Goal: Task Accomplishment & Management: Complete application form

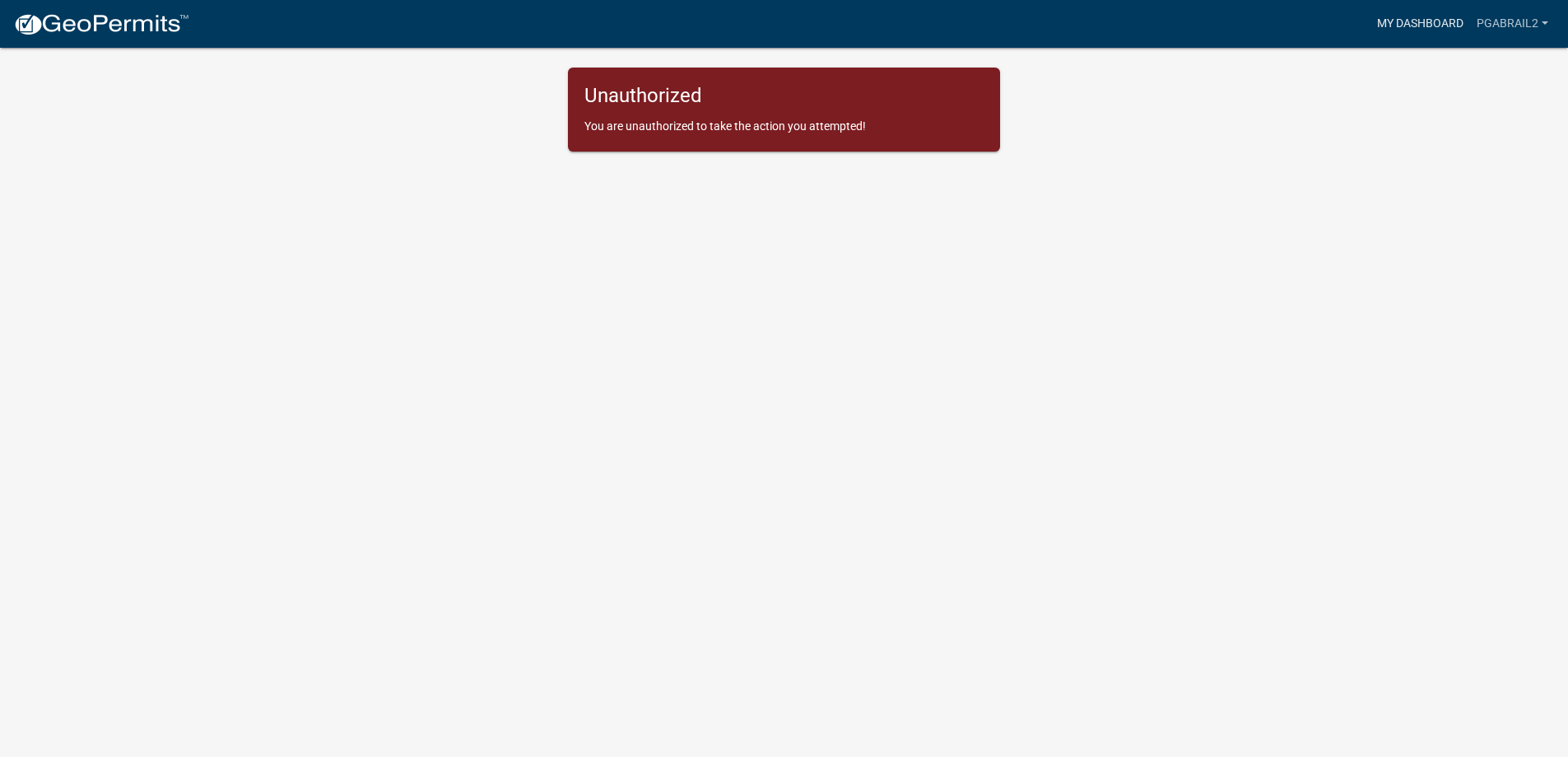
click at [1420, 24] on link "My Dashboard" at bounding box center [1420, 23] width 99 height 31
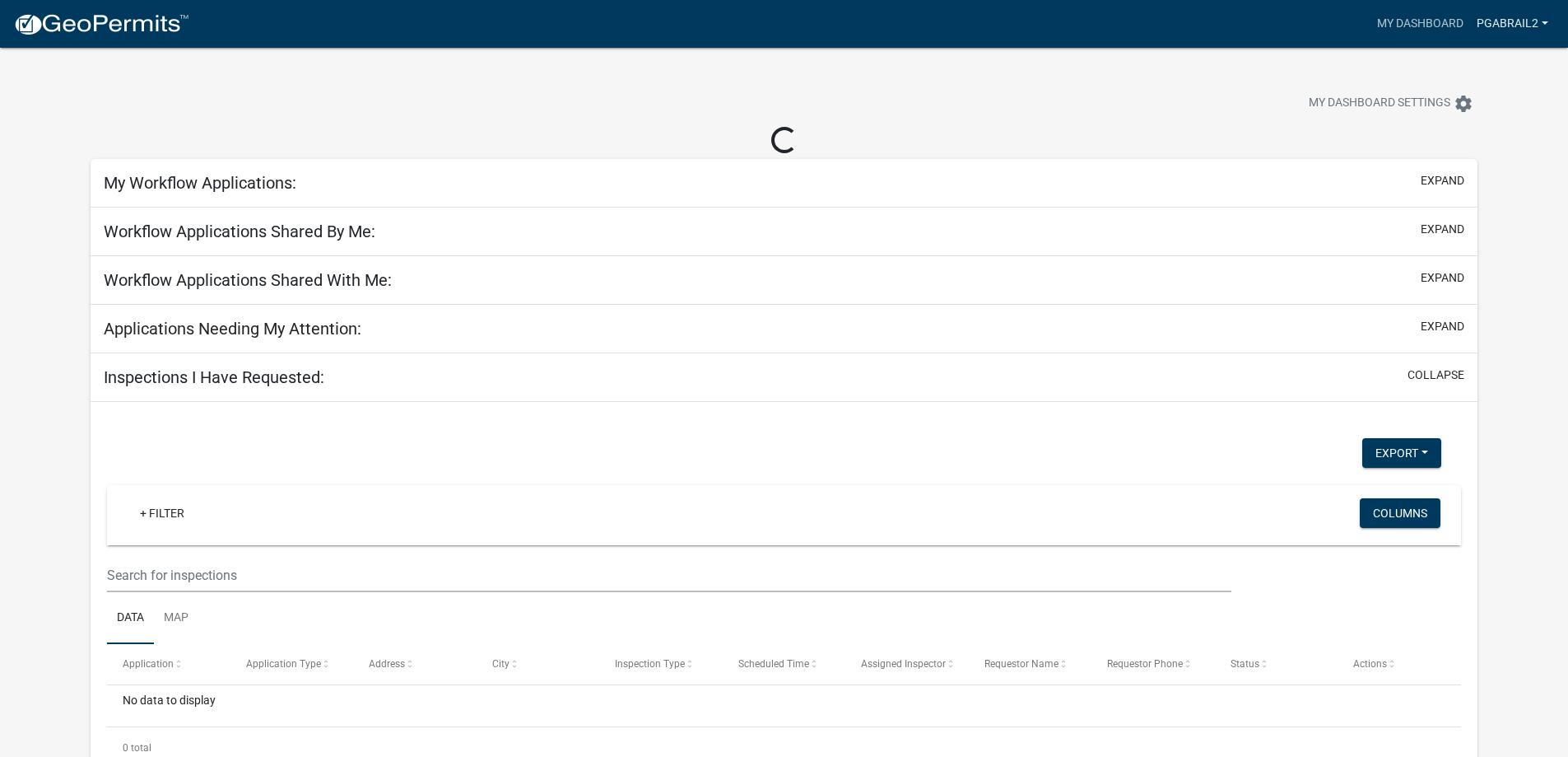
click at [1501, 28] on link "PGabrail2" at bounding box center [1513, 23] width 85 height 31
click at [1481, 72] on link "Account" at bounding box center [1488, 67] width 131 height 39
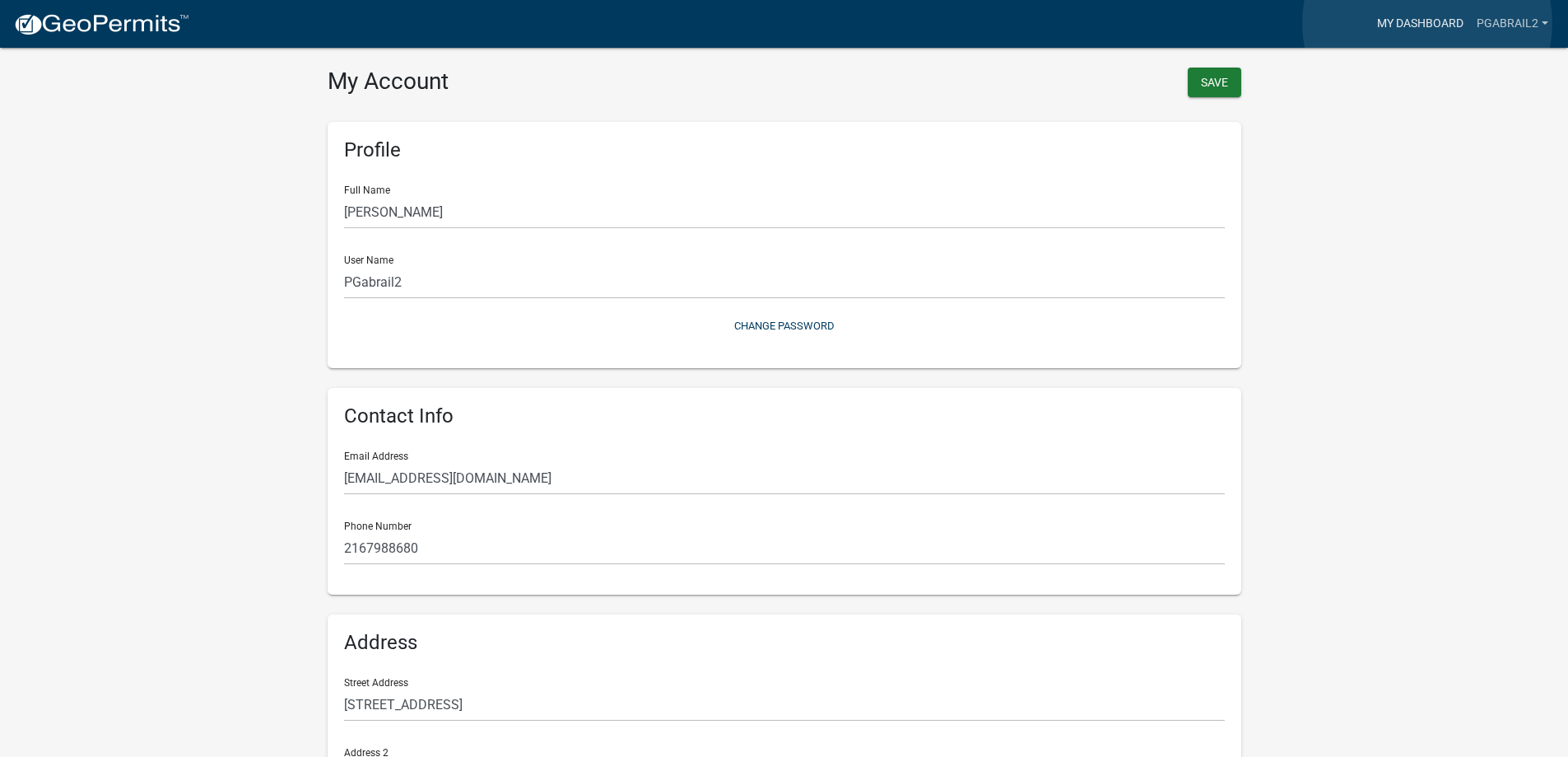
click at [1428, 23] on link "My Dashboard" at bounding box center [1420, 23] width 99 height 31
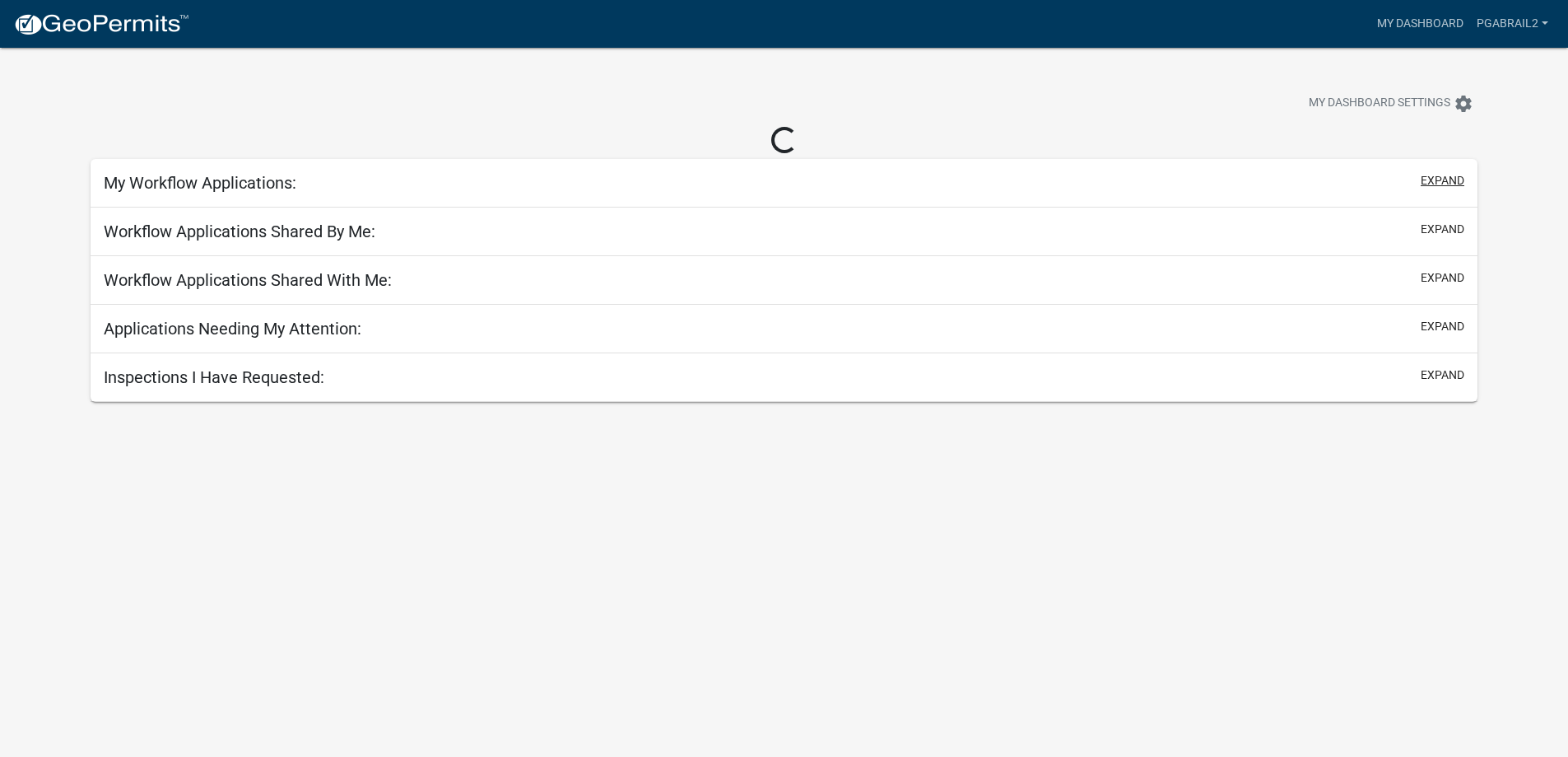
click at [1443, 181] on button "expand" at bounding box center [1443, 180] width 44 height 17
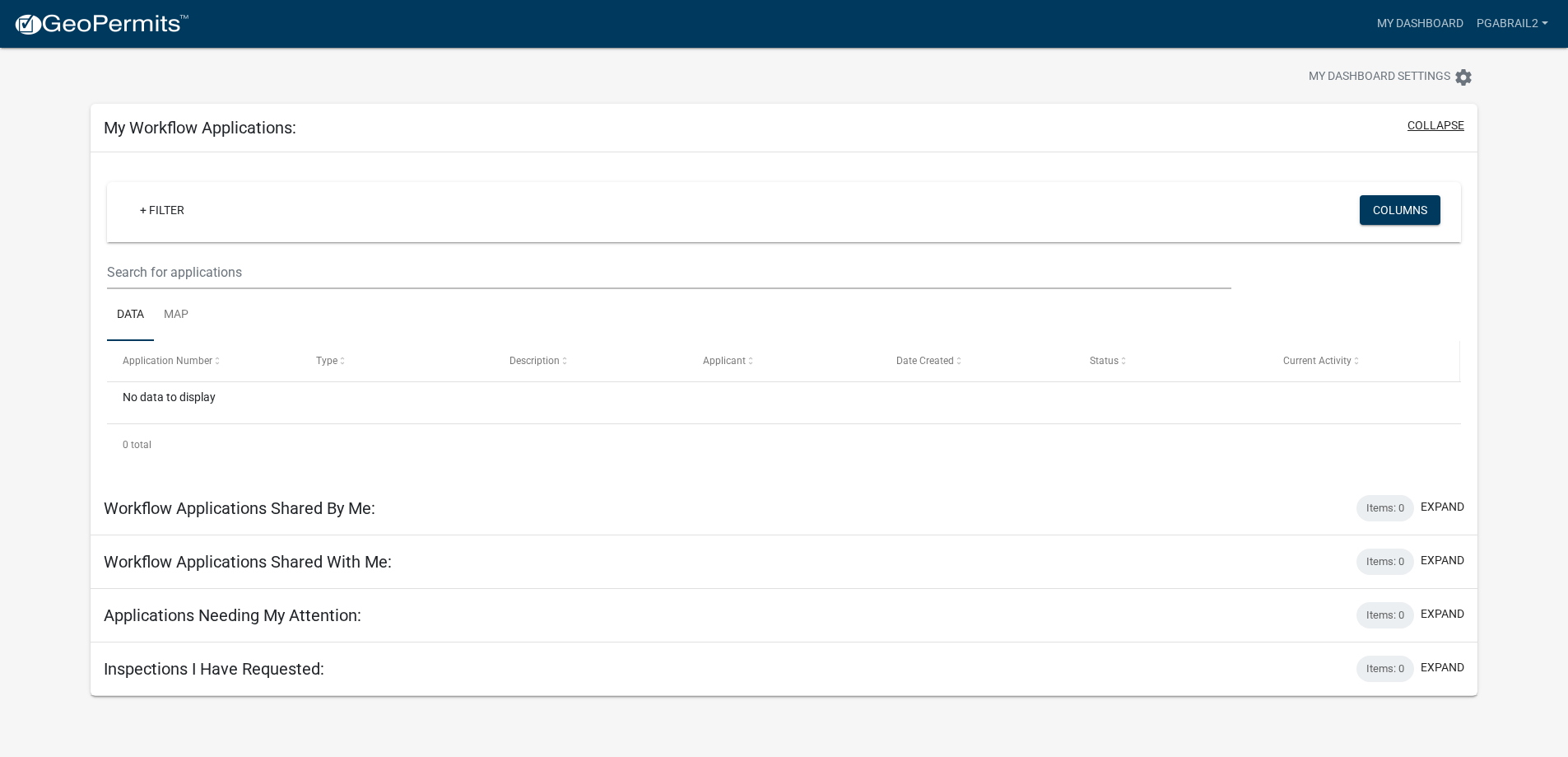
scroll to position [47, 0]
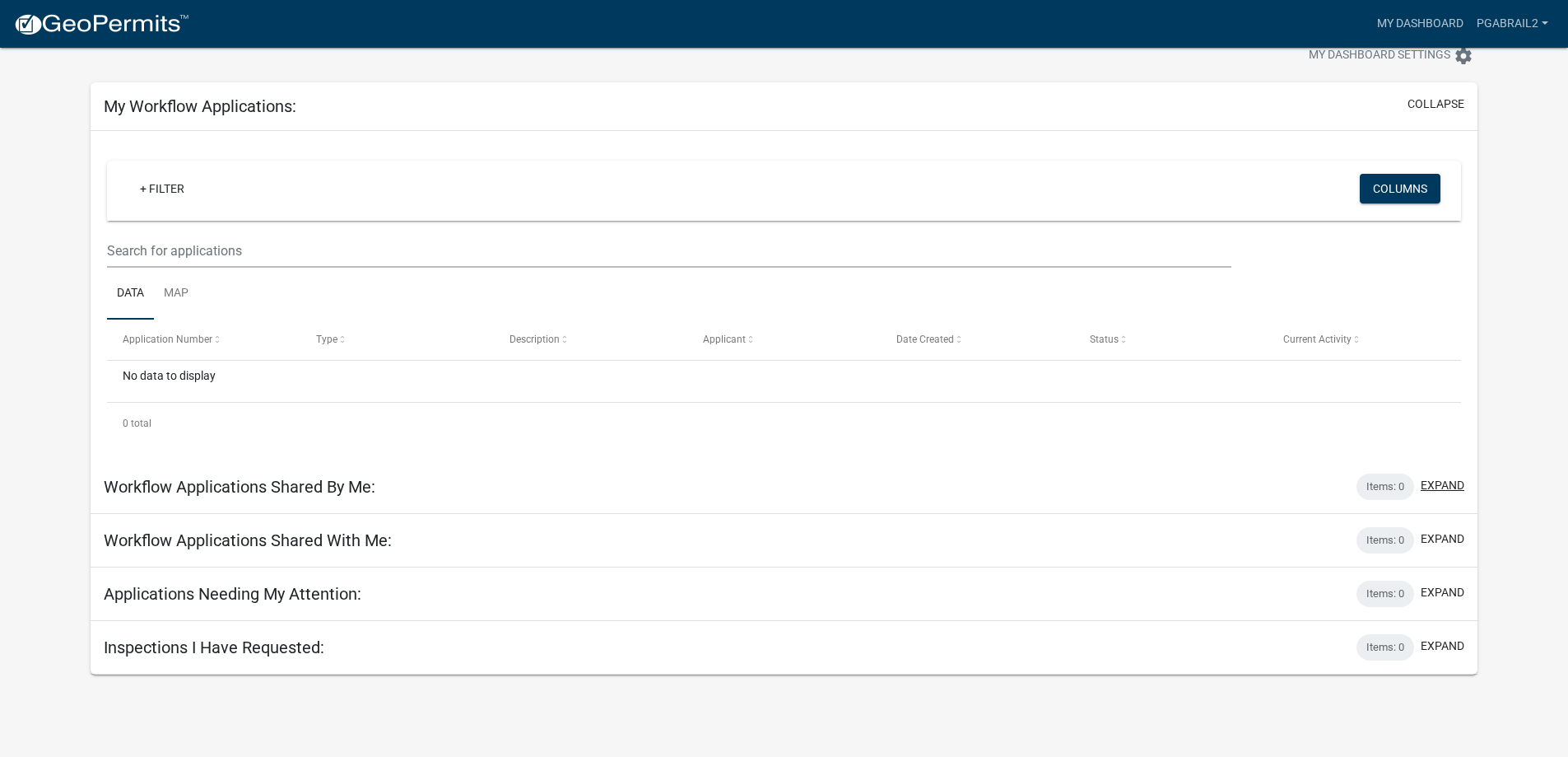
click at [1440, 486] on button "expand" at bounding box center [1443, 485] width 44 height 17
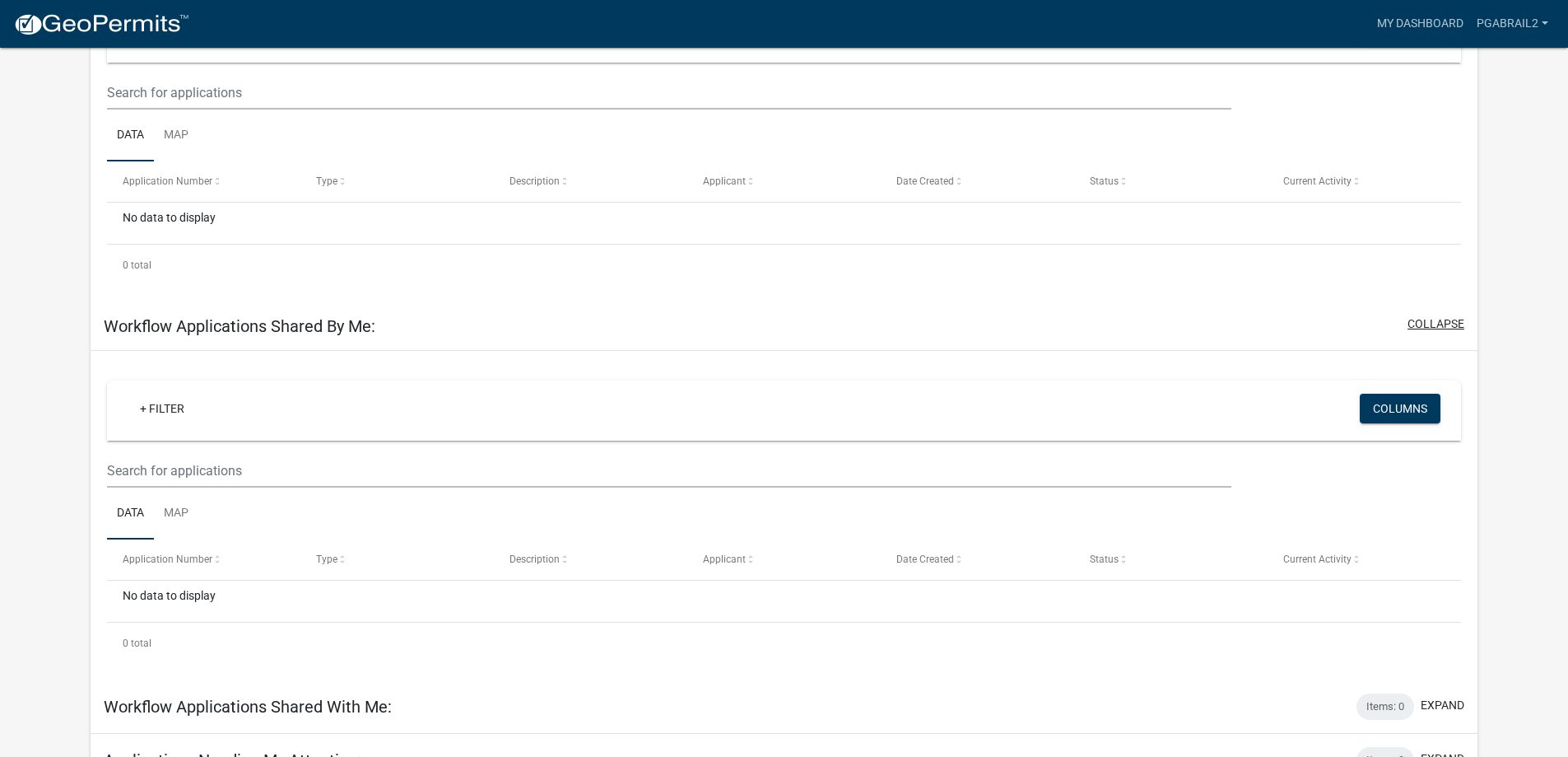
scroll to position [290, 0]
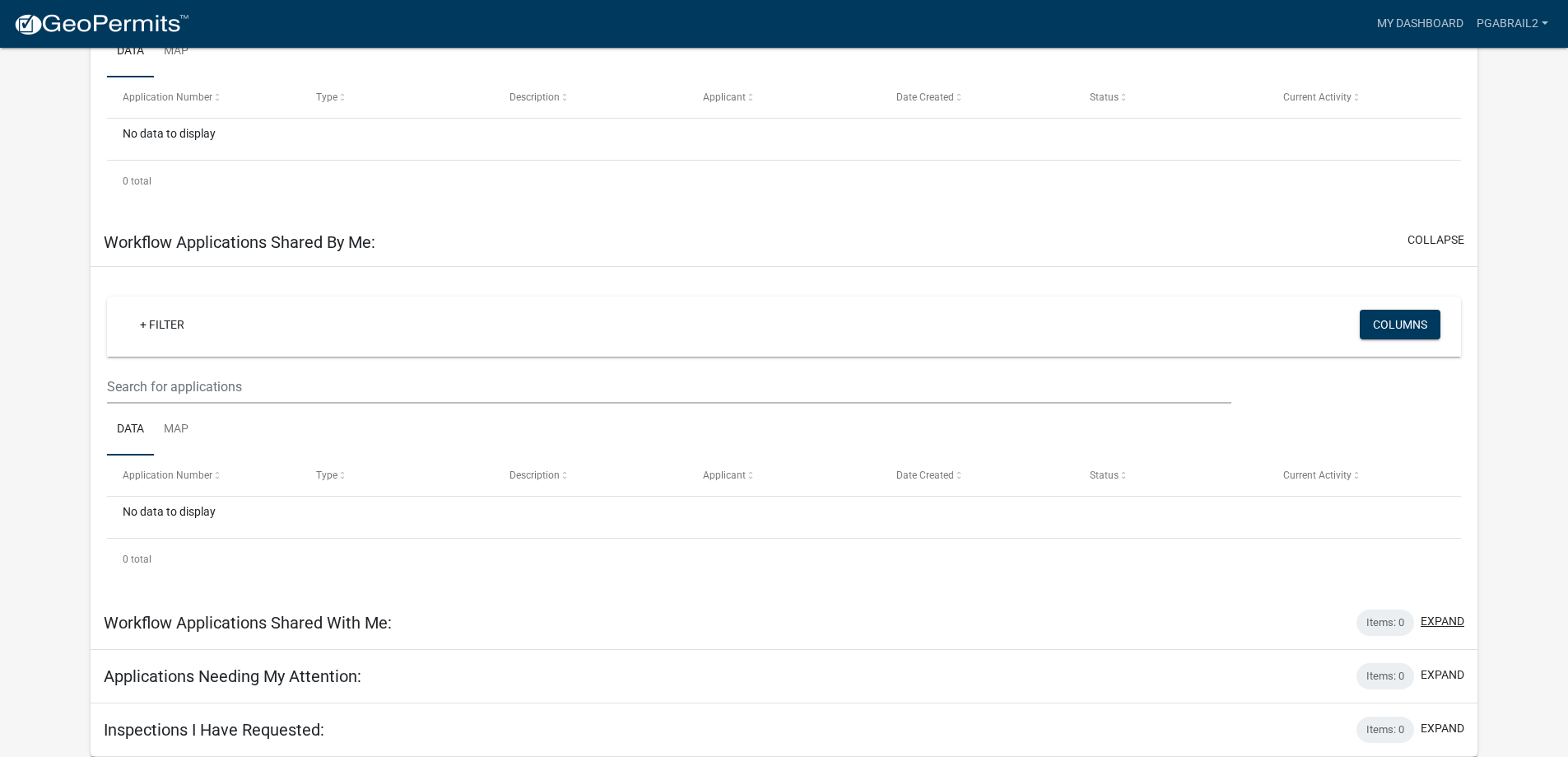
click at [1445, 617] on button "expand" at bounding box center [1443, 621] width 44 height 17
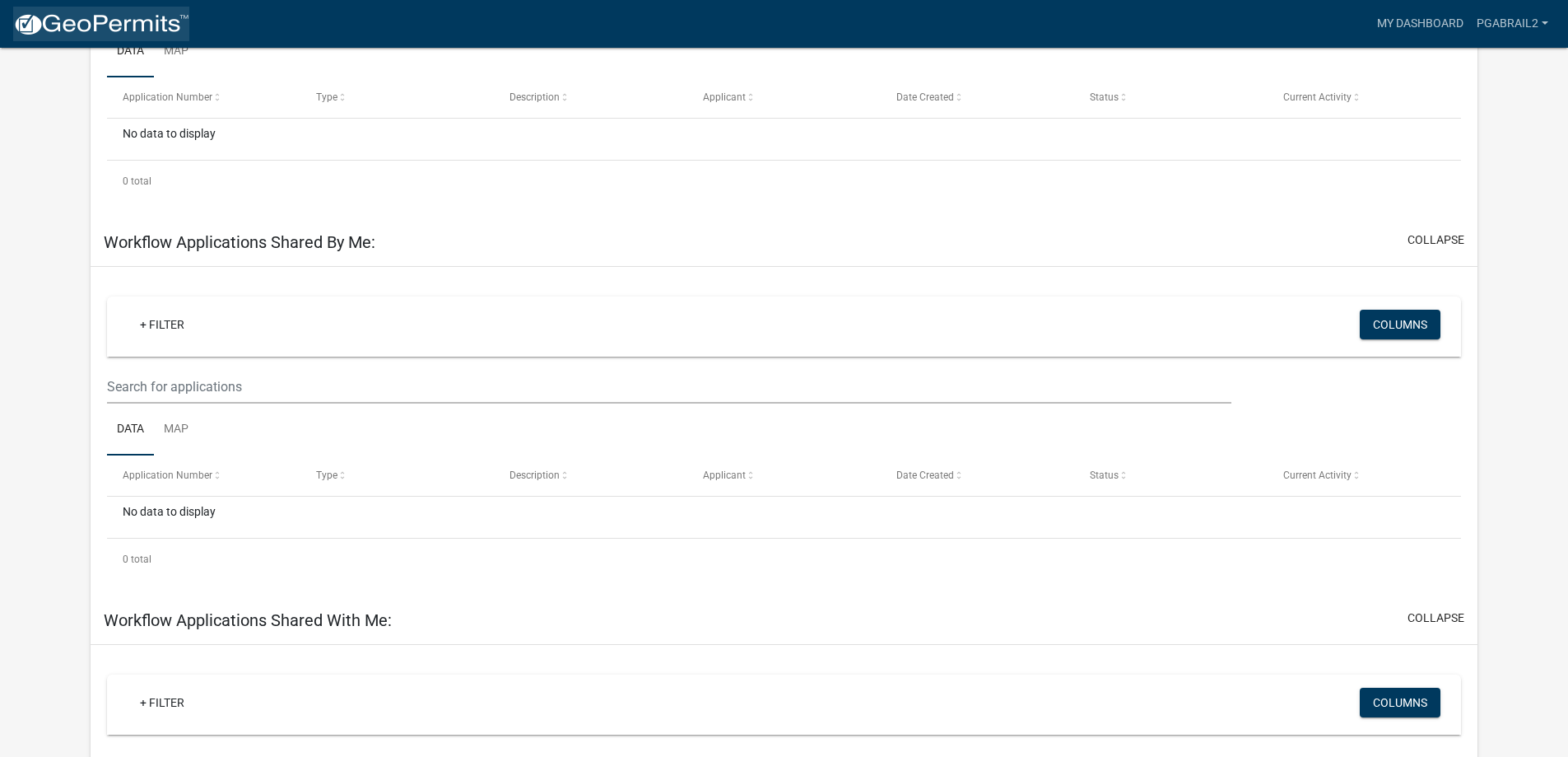
click at [104, 30] on img at bounding box center [101, 25] width 176 height 25
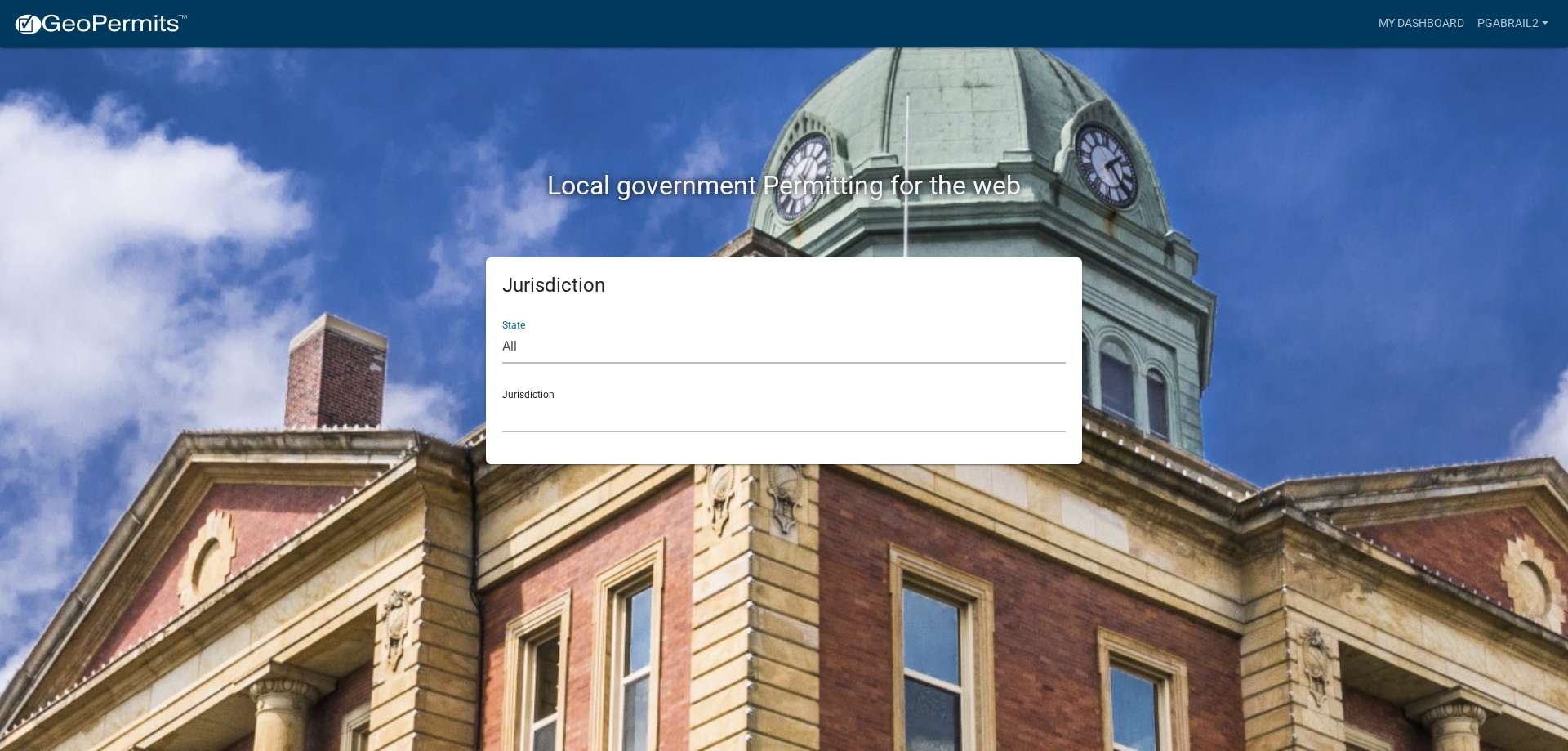
click at [530, 347] on select "All [US_STATE] [US_STATE] [US_STATE] [US_STATE] [US_STATE] [US_STATE] [US_STATE…" at bounding box center [784, 347] width 563 height 34
select select "[US_STATE]"
click at [502, 330] on select "All [US_STATE] [US_STATE] [US_STATE] [US_STATE] [US_STATE] [US_STATE] [US_STATE…" at bounding box center [784, 347] width 563 height 34
click at [530, 416] on select "[GEOGRAPHIC_DATA], [US_STATE][PERSON_NAME][GEOGRAPHIC_DATA], [US_STATE][PERSON_…" at bounding box center [784, 416] width 563 height 34
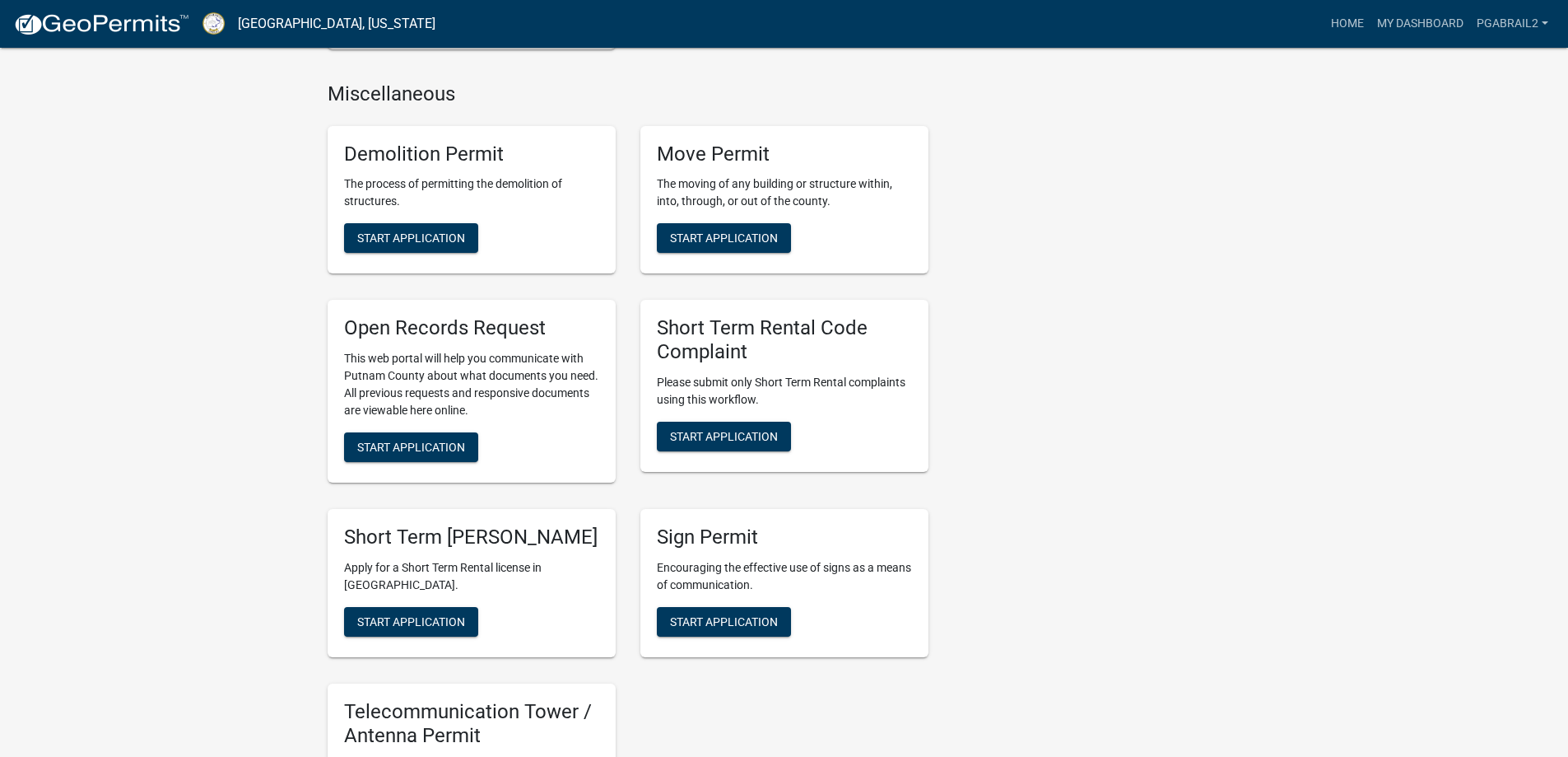
scroll to position [1565, 0]
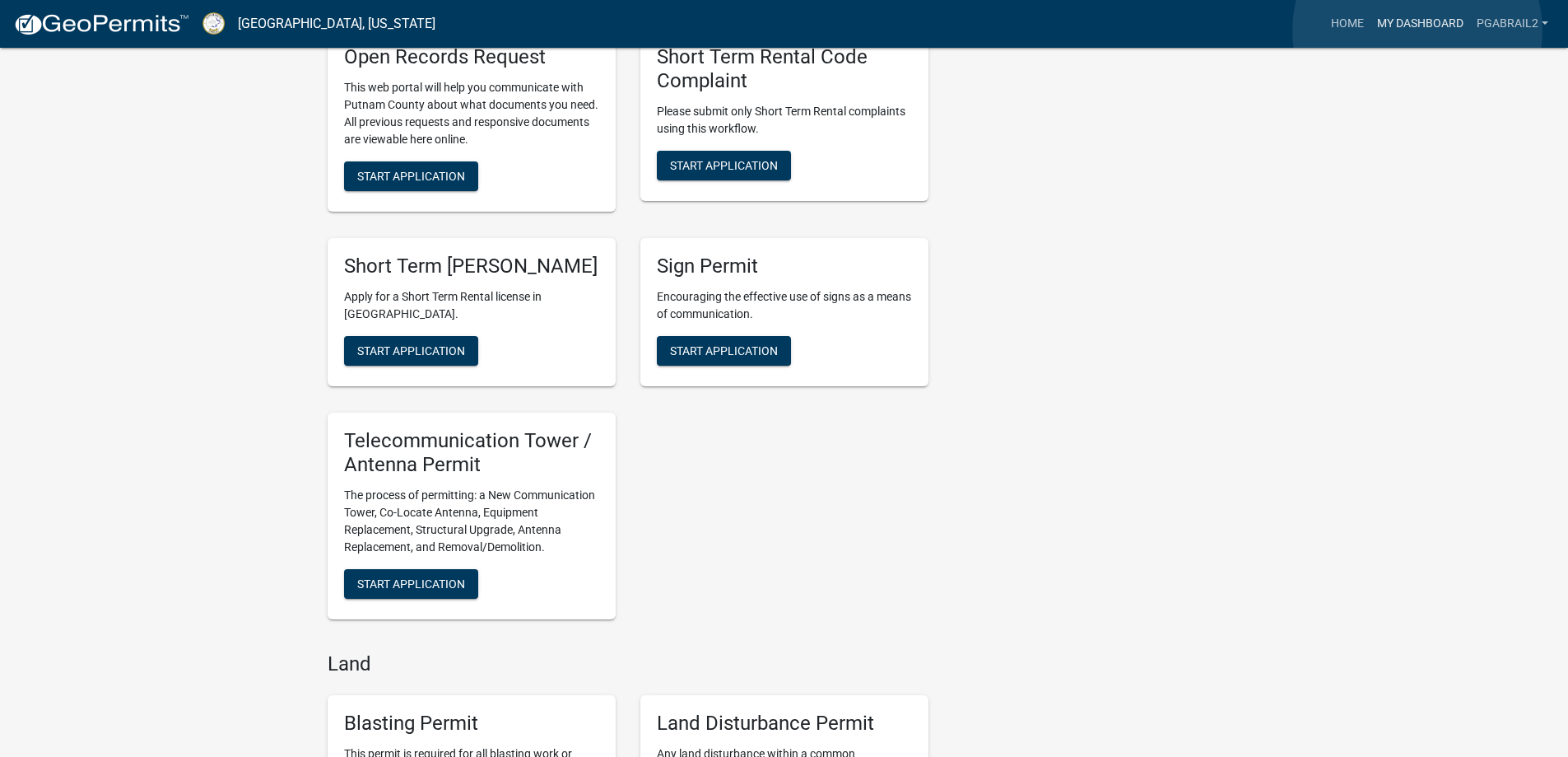
click at [1418, 30] on link "My Dashboard" at bounding box center [1420, 23] width 99 height 31
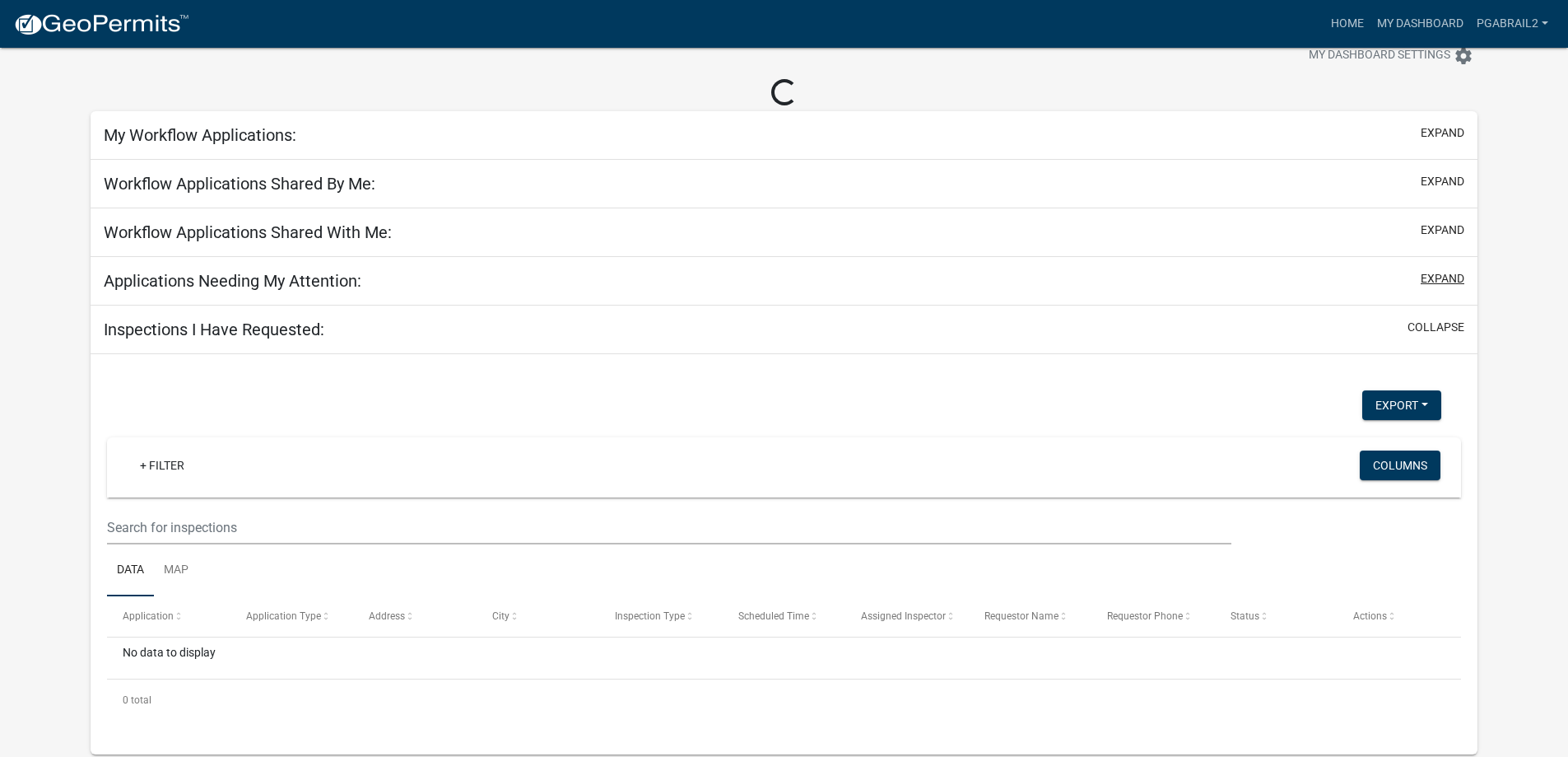
click at [1432, 283] on button "expand" at bounding box center [1443, 278] width 44 height 17
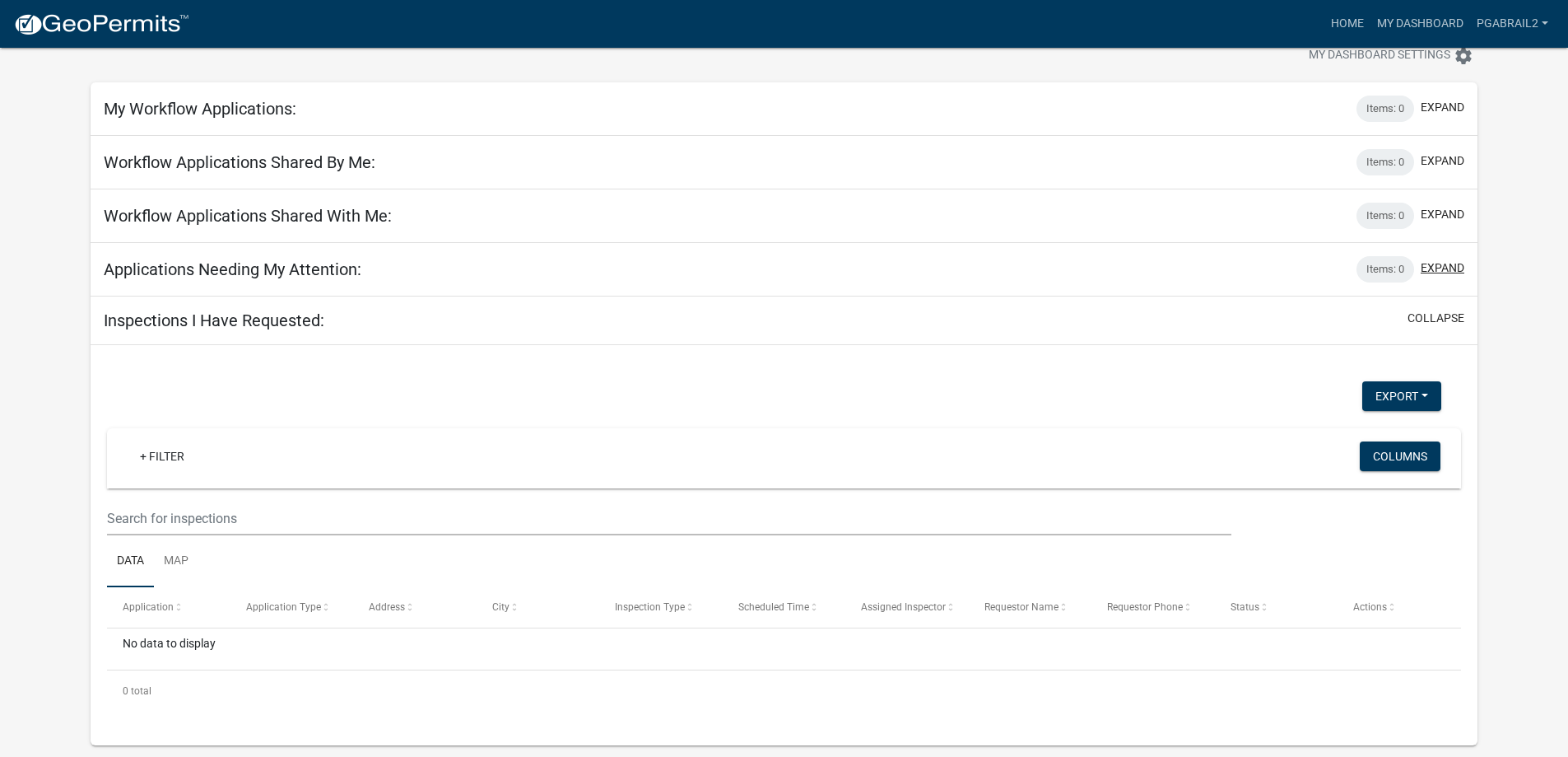
click at [1454, 270] on button "expand" at bounding box center [1443, 268] width 44 height 17
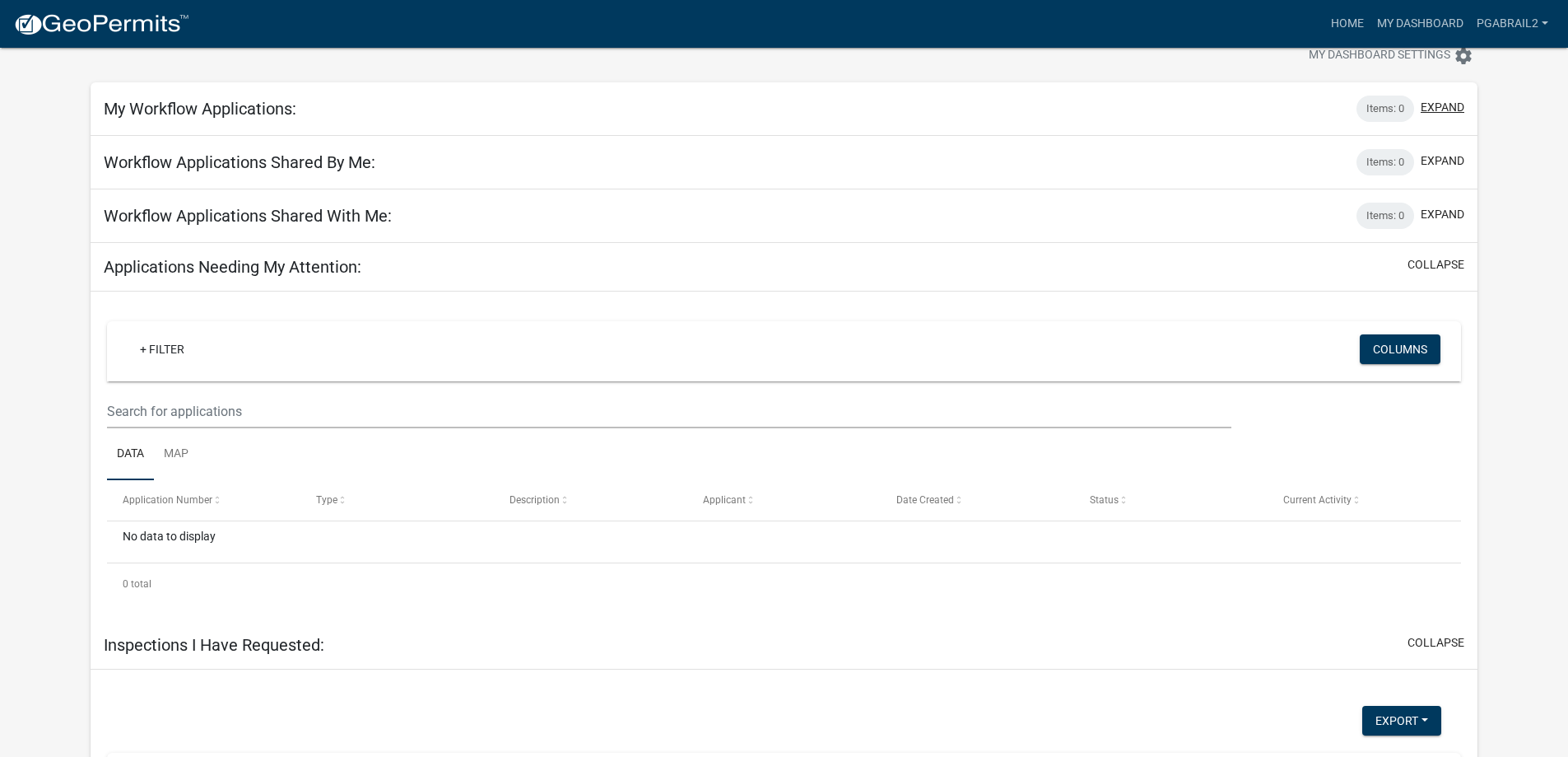
click at [1448, 107] on button "expand" at bounding box center [1443, 106] width 44 height 17
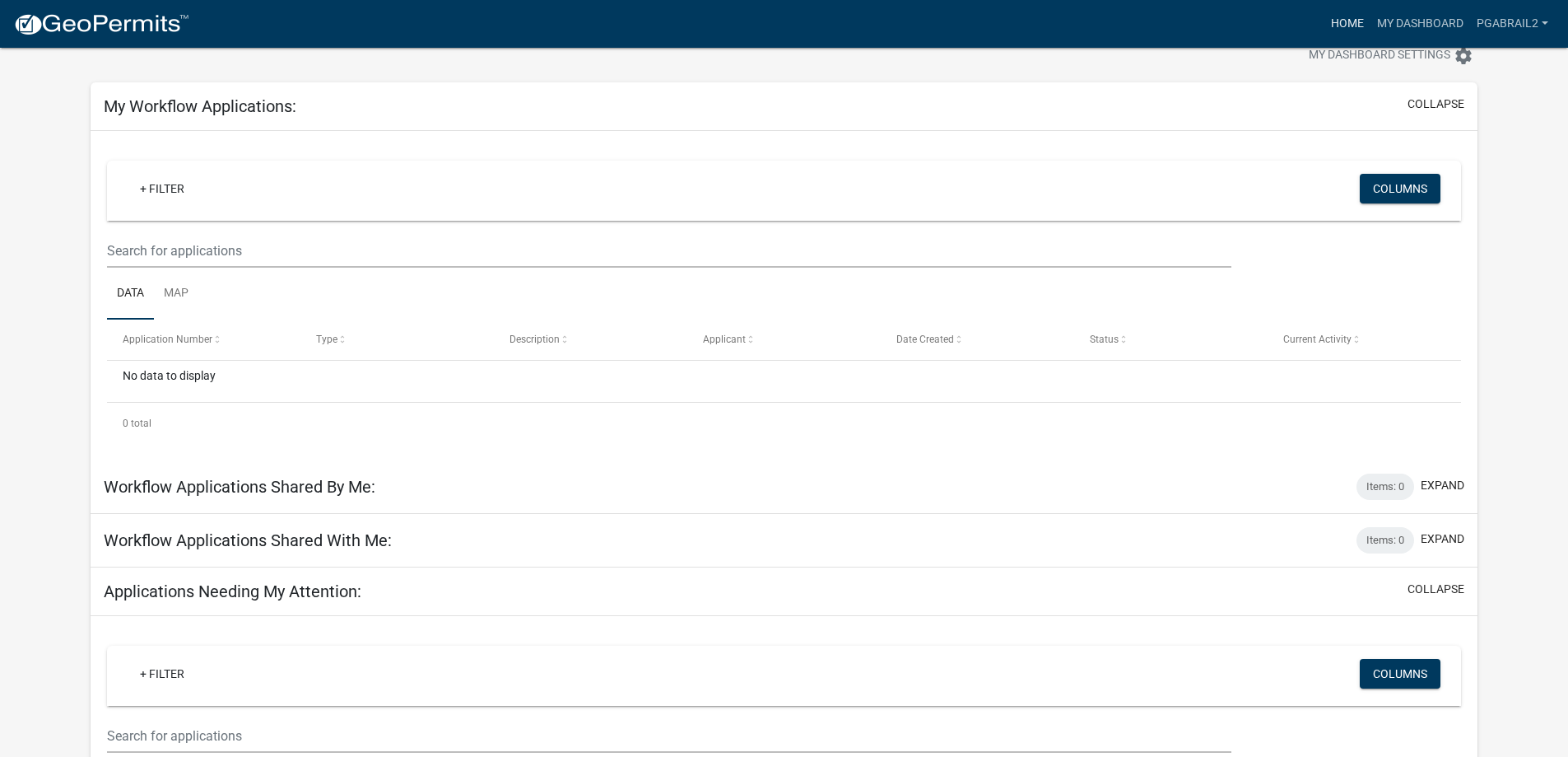
click at [1338, 29] on link "Home" at bounding box center [1348, 23] width 47 height 31
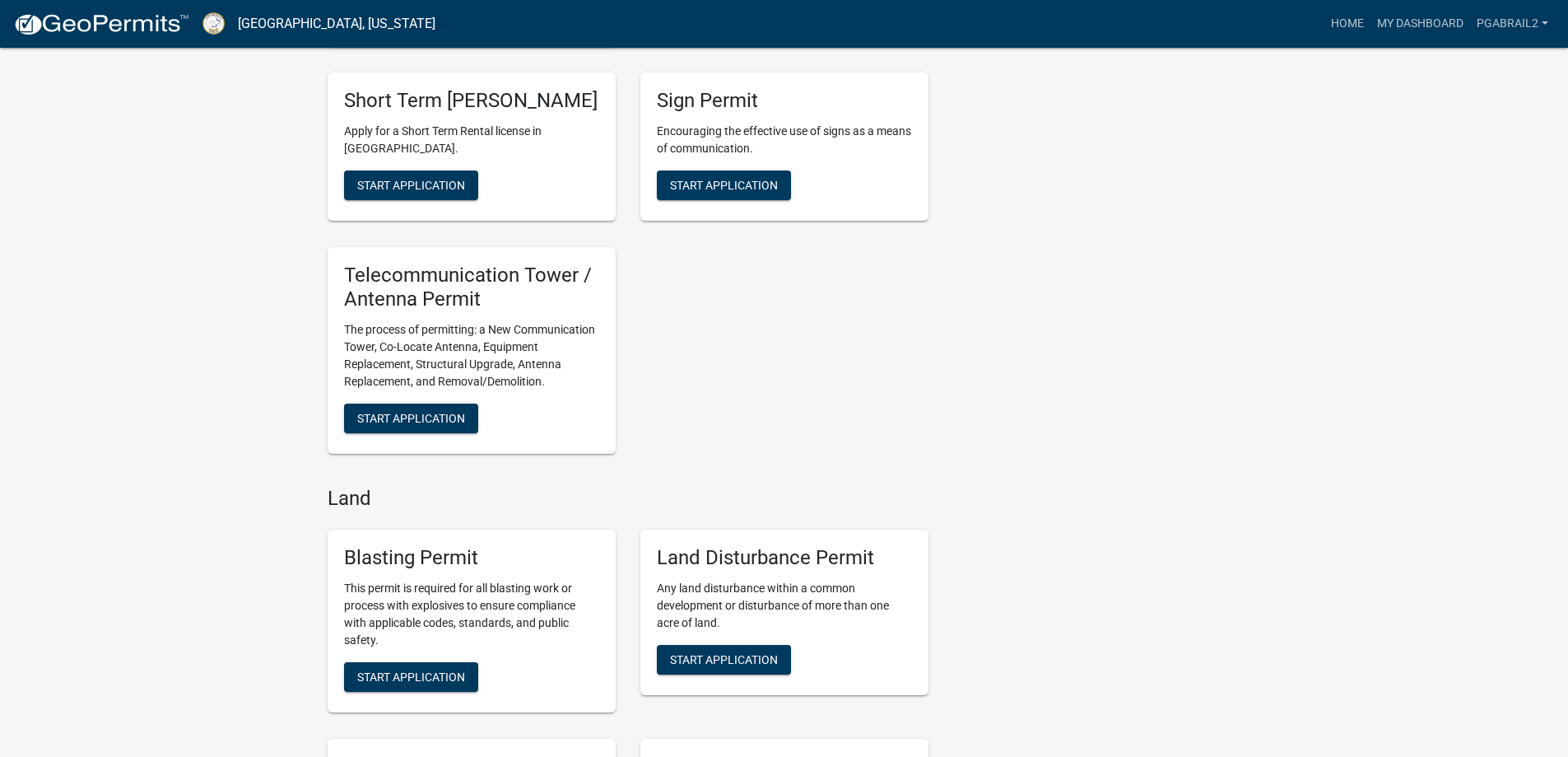
scroll to position [1730, 0]
click at [435, 192] on span "Start Application" at bounding box center [411, 186] width 108 height 13
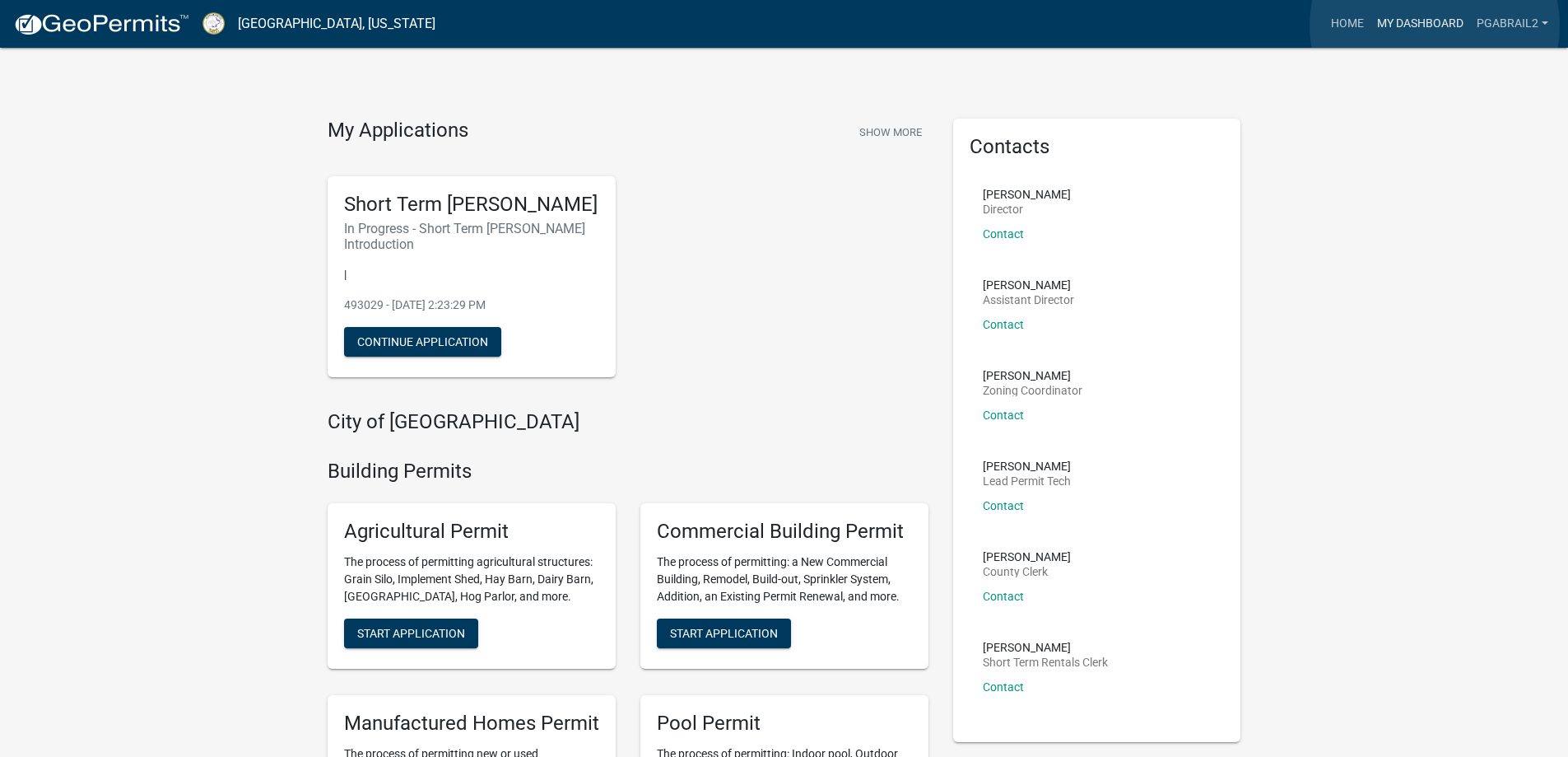
click at [1435, 26] on link "My Dashboard" at bounding box center [1420, 23] width 99 height 31
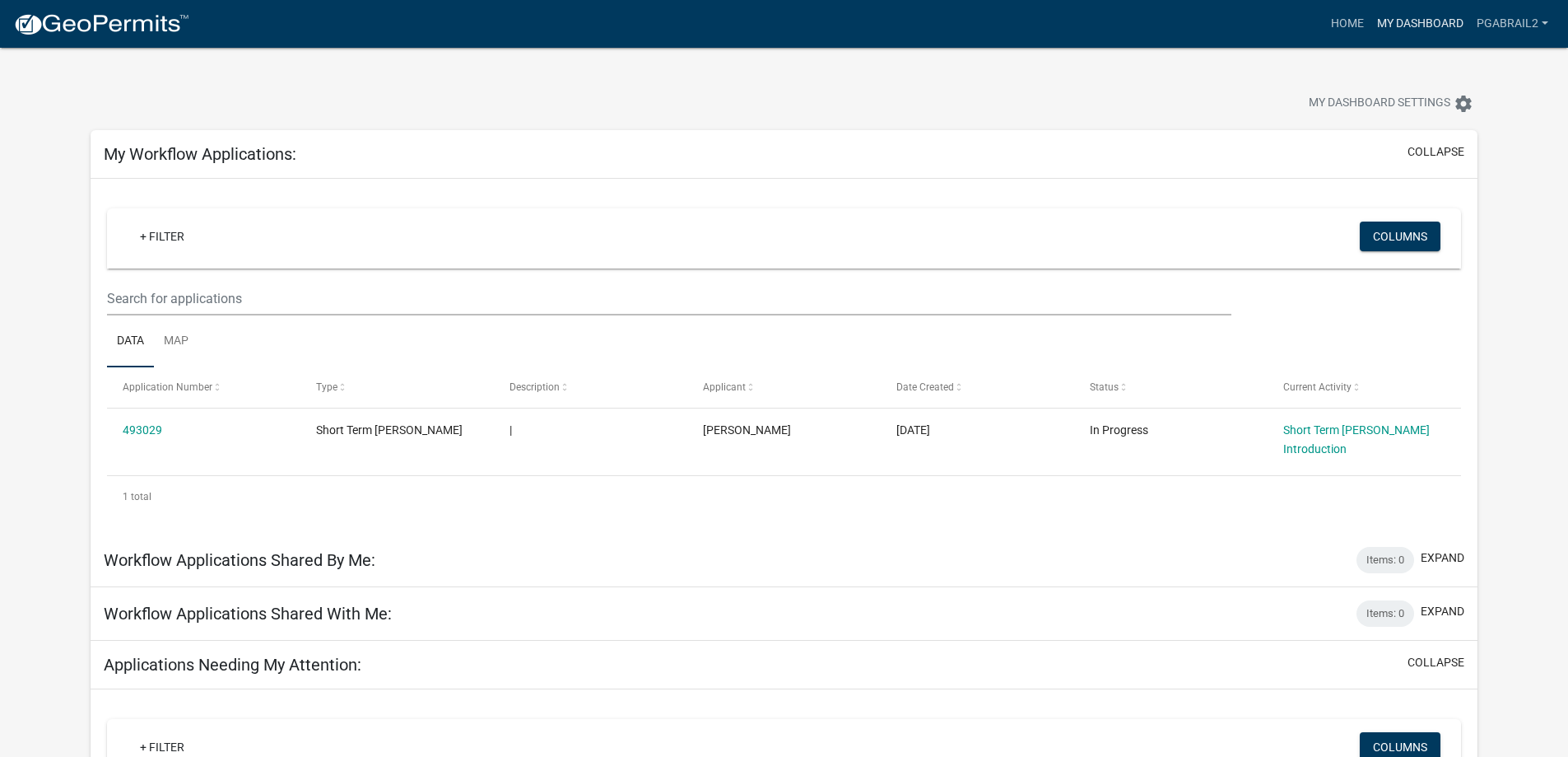
click at [1434, 24] on link "My Dashboard" at bounding box center [1420, 23] width 99 height 31
click at [1500, 23] on link "PGabrail2" at bounding box center [1513, 23] width 85 height 31
click at [1466, 64] on link "Account" at bounding box center [1488, 67] width 131 height 39
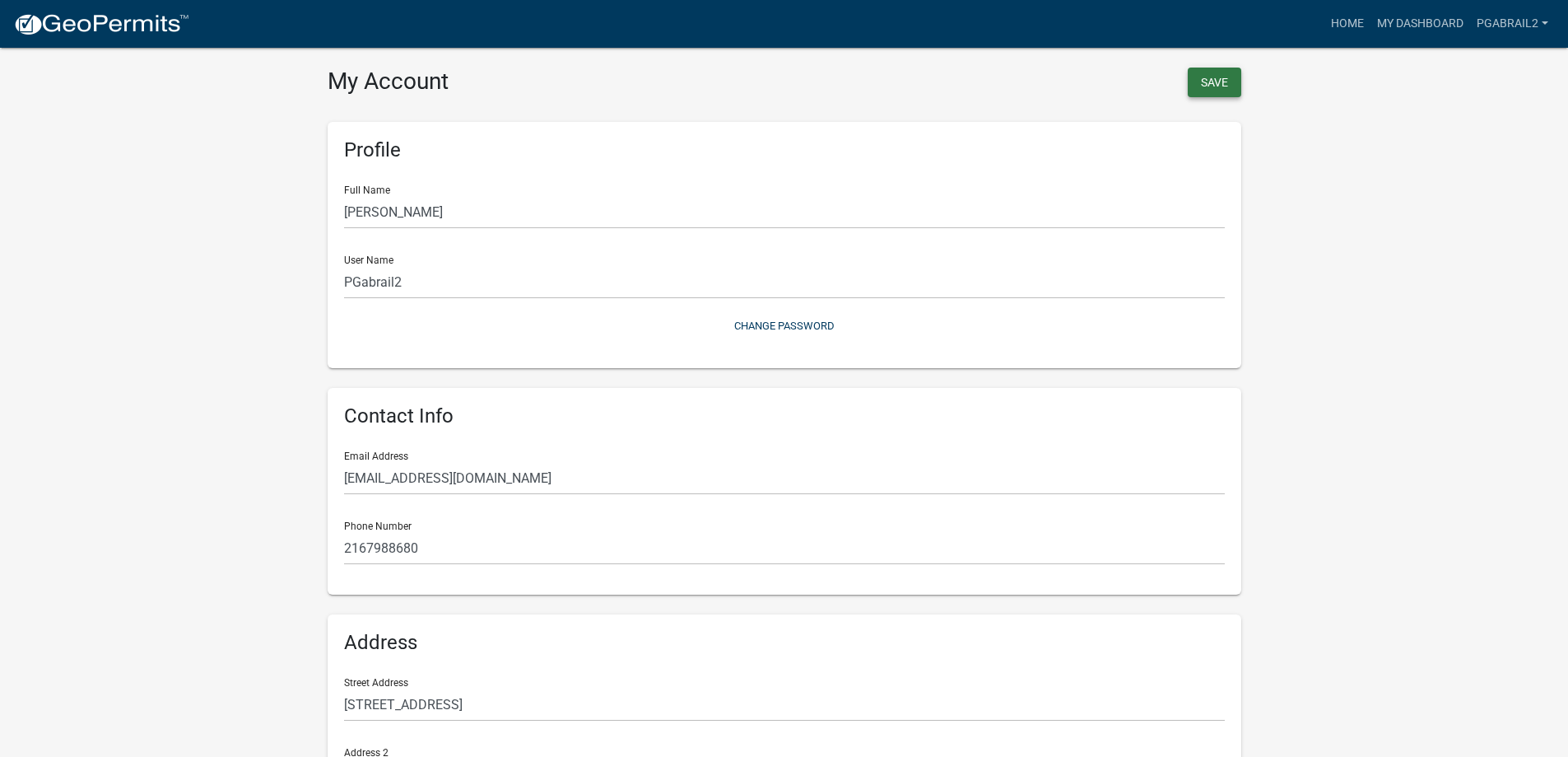
click at [1224, 80] on button "Save" at bounding box center [1215, 81] width 54 height 30
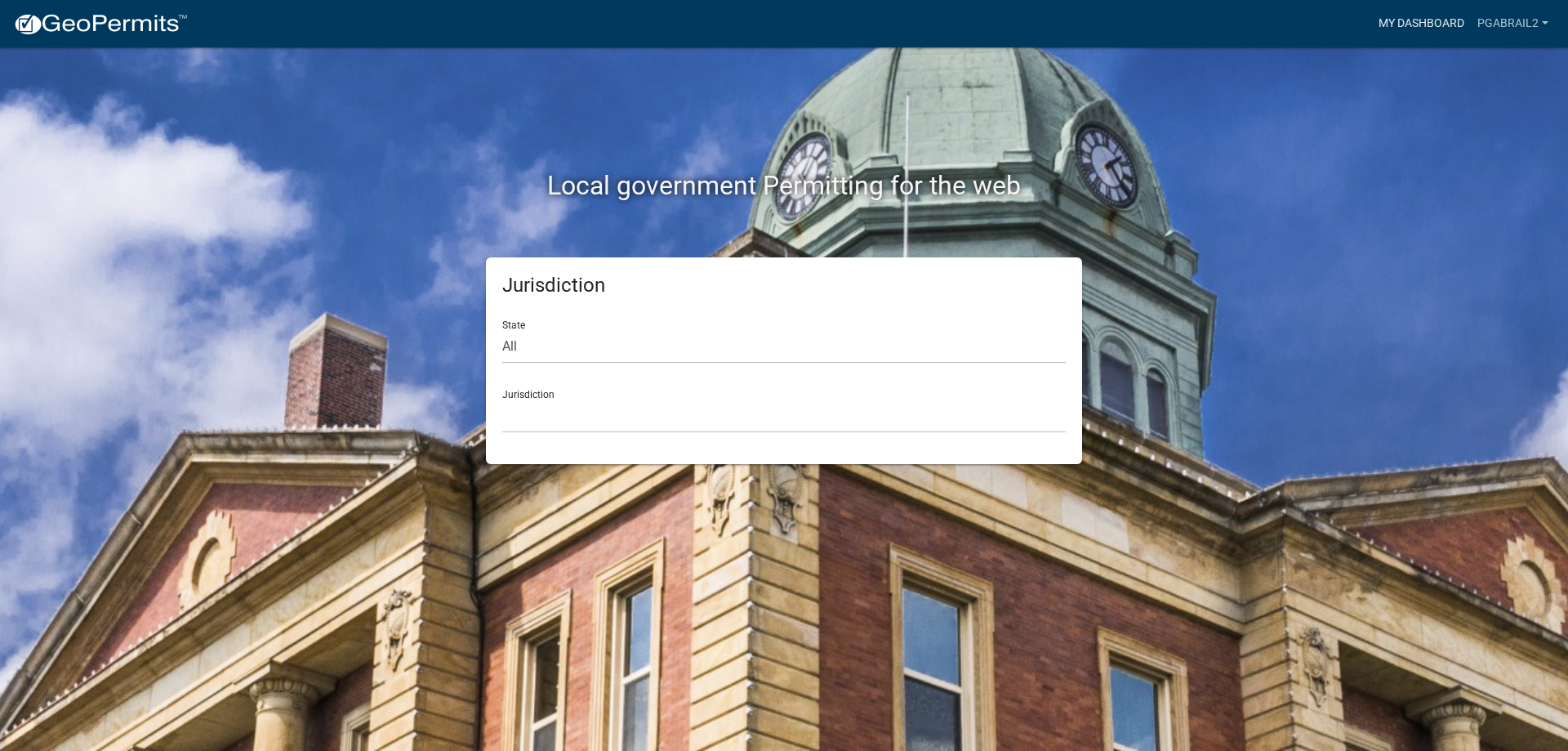
click at [1420, 18] on link "My Dashboard" at bounding box center [1421, 23] width 98 height 31
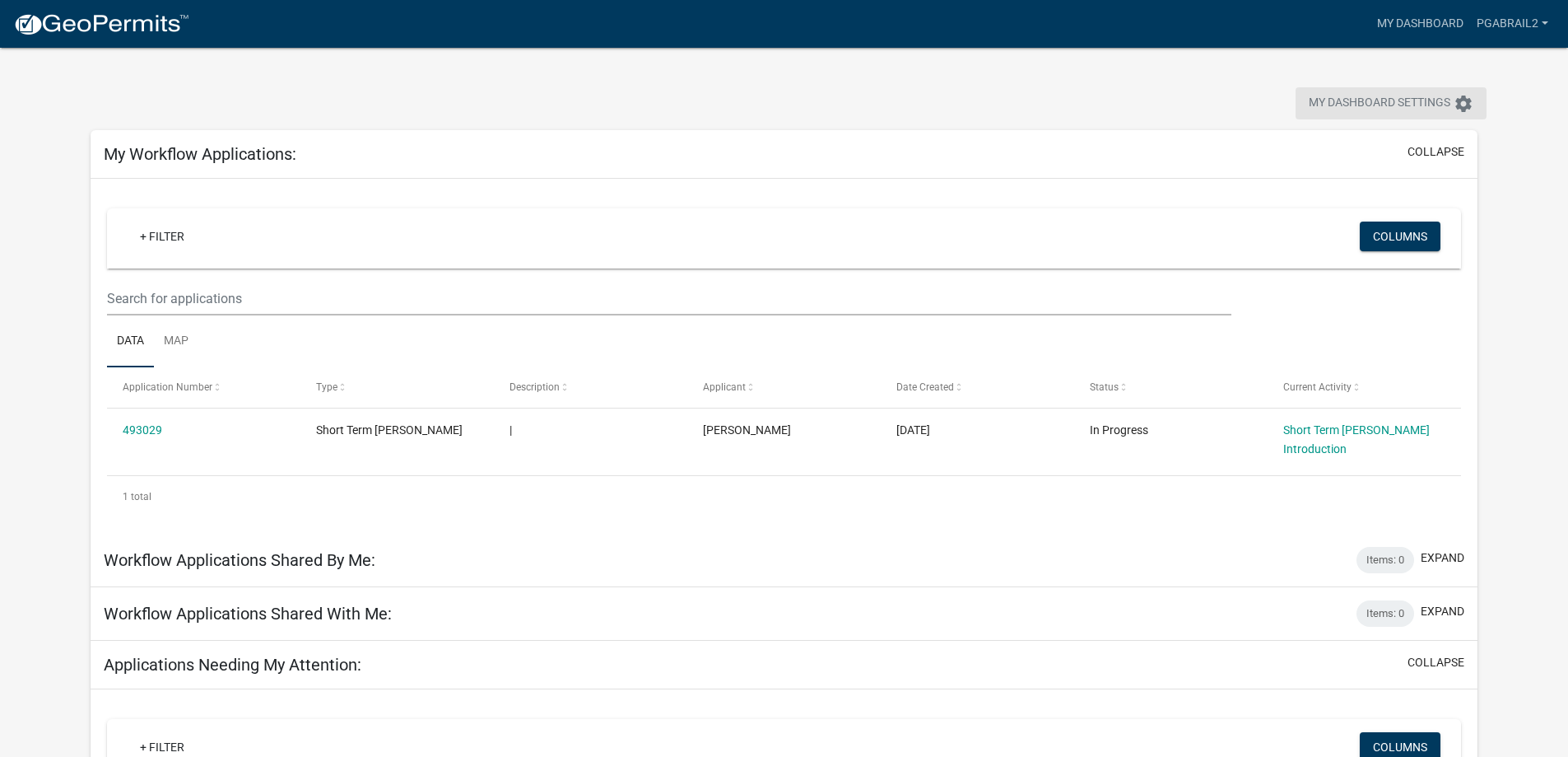
click at [1456, 103] on icon "settings" at bounding box center [1464, 104] width 20 height 20
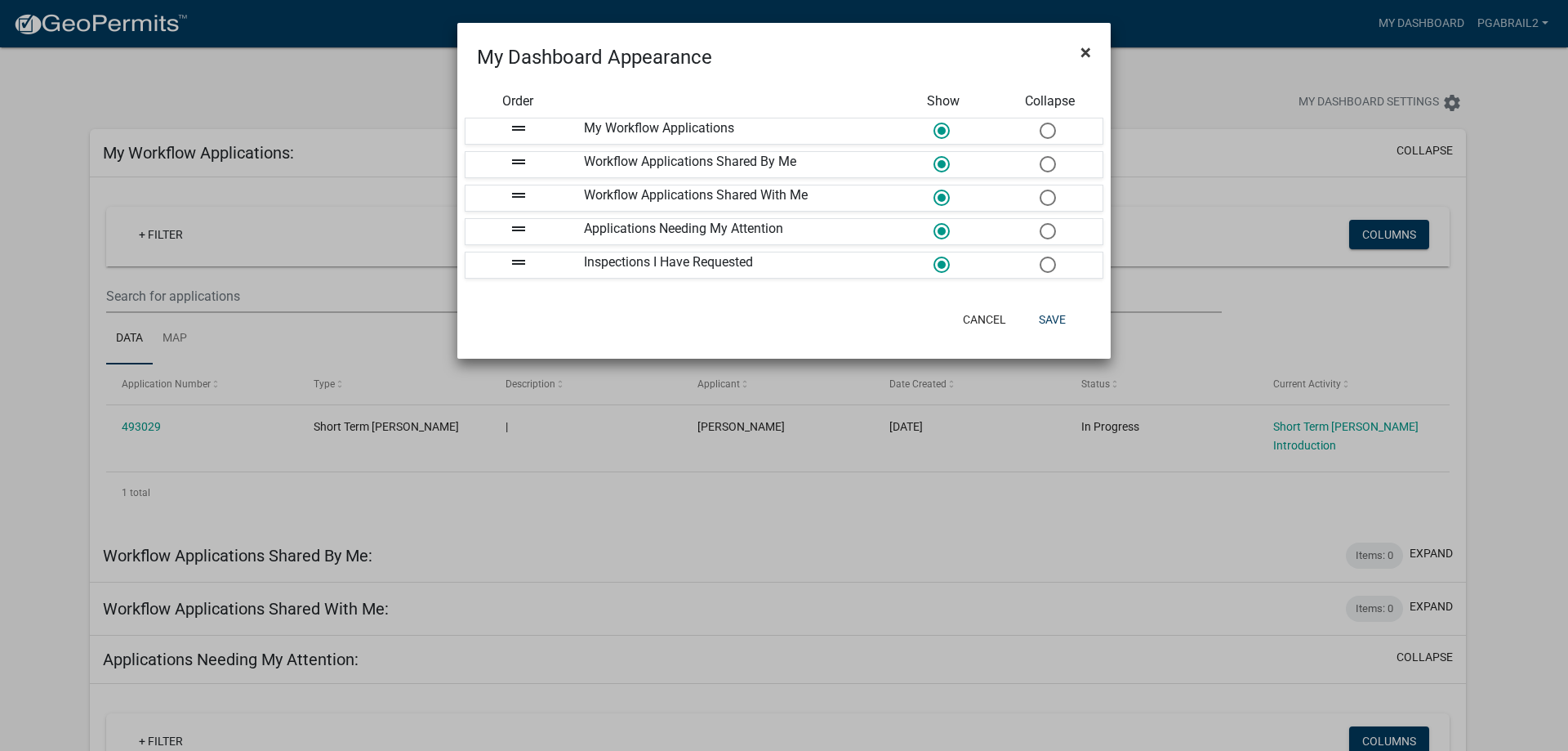
click at [1089, 51] on span "×" at bounding box center [1086, 52] width 11 height 23
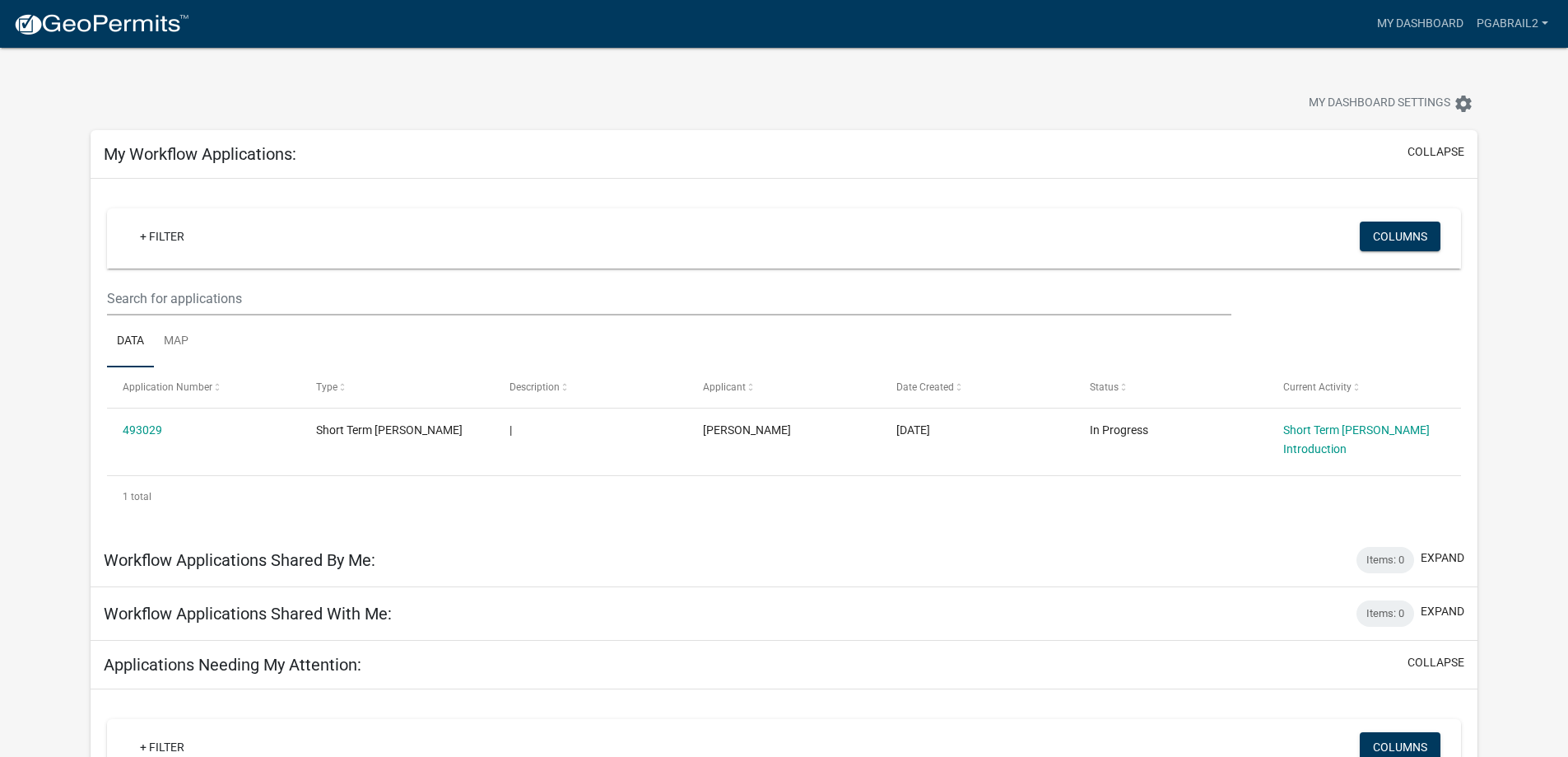
click at [784, 82] on div "My Dashboard Settings settings" at bounding box center [784, 85] width 1412 height 76
click at [149, 40] on link at bounding box center [101, 23] width 176 height 35
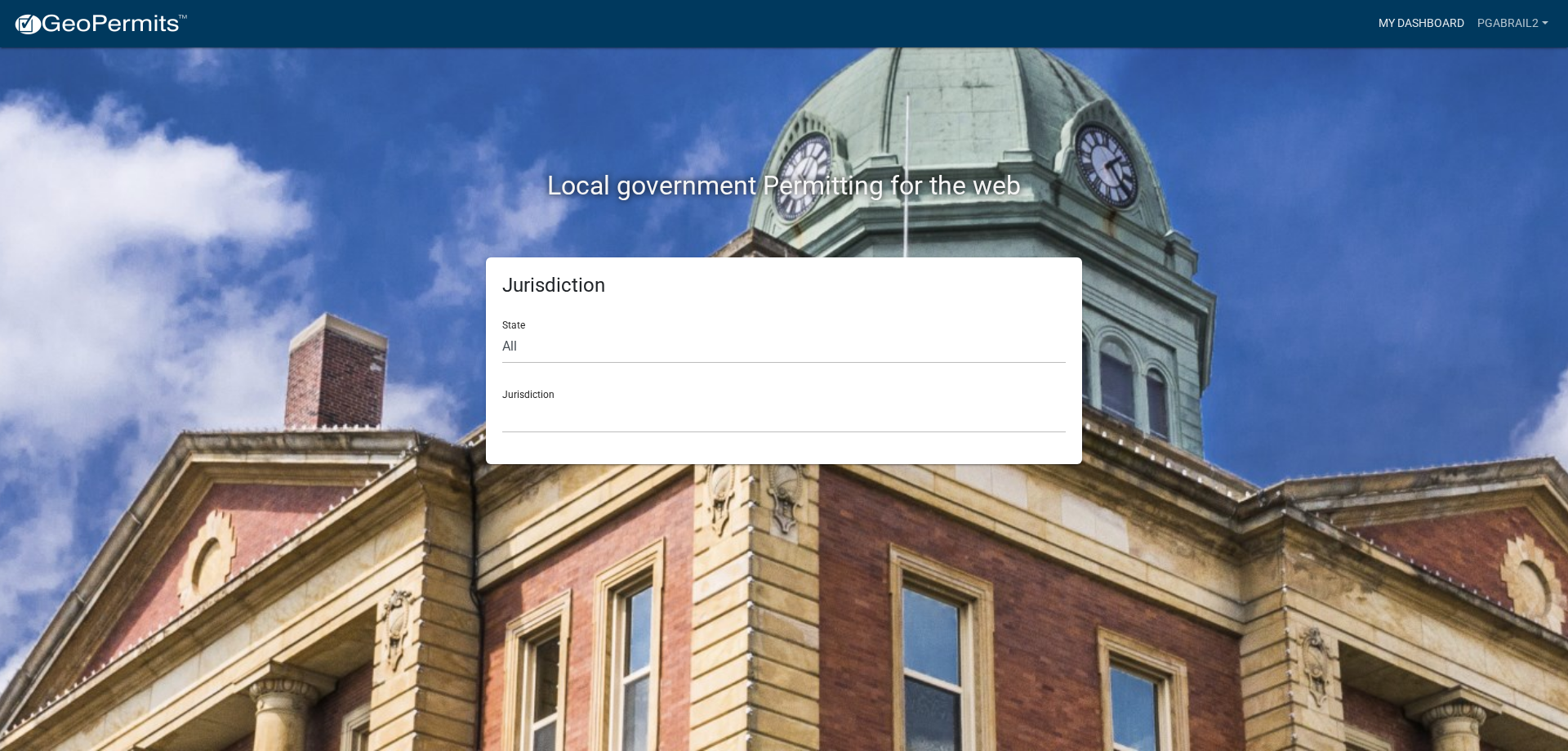
click at [1395, 18] on link "My Dashboard" at bounding box center [1421, 23] width 98 height 31
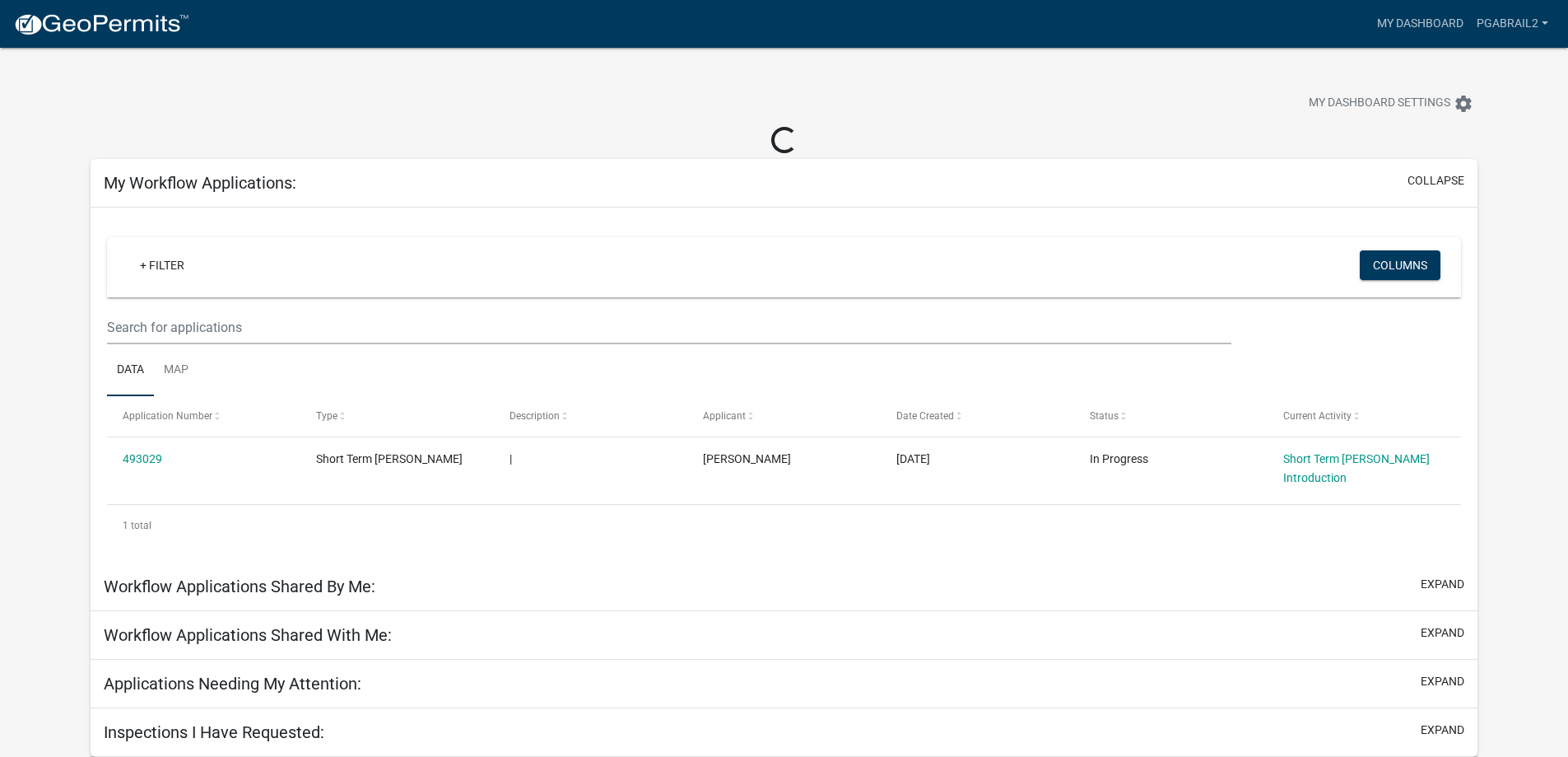
scroll to position [47, 0]
